Goal: Information Seeking & Learning: Check status

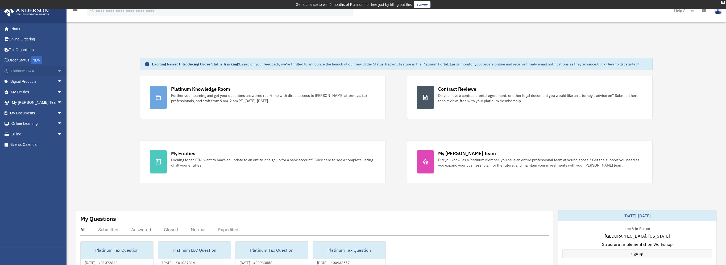
click at [28, 70] on link "Platinum Q&A arrow_drop_down" at bounding box center [37, 71] width 67 height 11
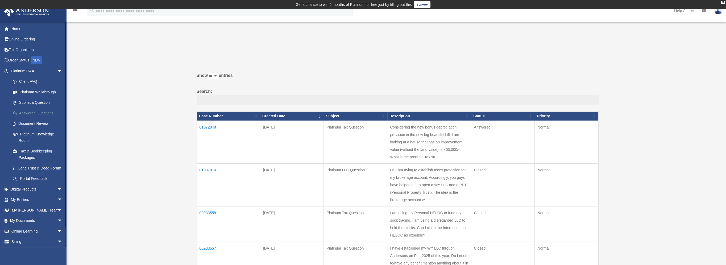
click at [44, 113] on link "Answered Questions" at bounding box center [38, 113] width 63 height 11
click at [205, 127] on td "01072848" at bounding box center [229, 142] width 64 height 43
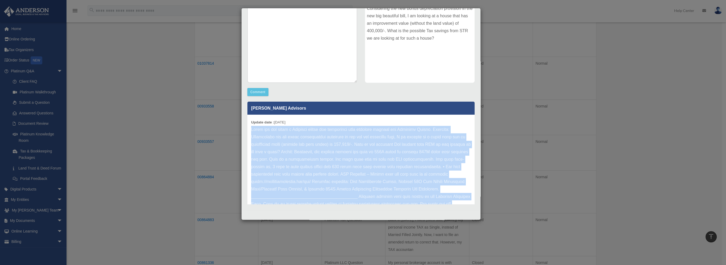
drag, startPoint x: 398, startPoint y: 192, endPoint x: 246, endPoint y: 128, distance: 165.2
click at [246, 128] on div "[PERSON_NAME] Advisors Update date : [DATE]" at bounding box center [361, 151] width 235 height 106
drag, startPoint x: 246, startPoint y: 128, endPoint x: 309, endPoint y: 142, distance: 64.8
copy p "Lorem ips dol sitam c Adipisci elitse doe temporinci utla etdolore magnaal eni …"
click at [397, 155] on p at bounding box center [361, 189] width 220 height 127
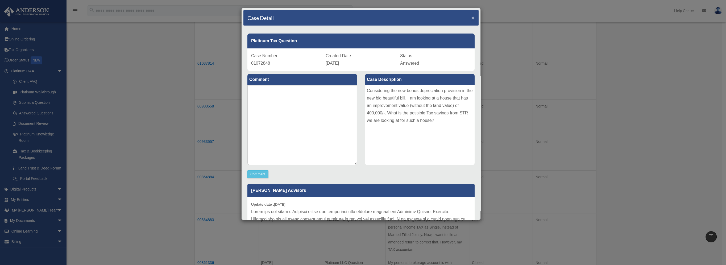
click at [471, 18] on span "×" at bounding box center [472, 18] width 3 height 6
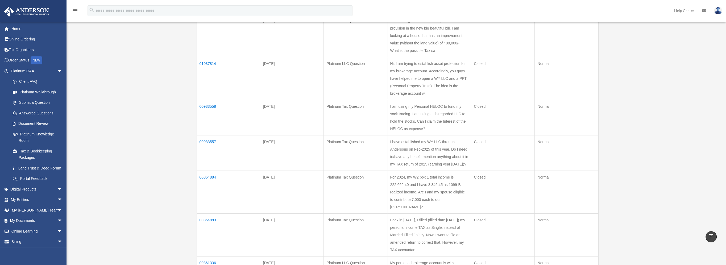
click at [650, 107] on div "Past Questions & Answers [EMAIL_ADDRESS][DOMAIN_NAME] Sign Out [EMAIL_ADDRESS][…" at bounding box center [363, 152] width 726 height 440
